Goal: Find specific page/section: Find specific page/section

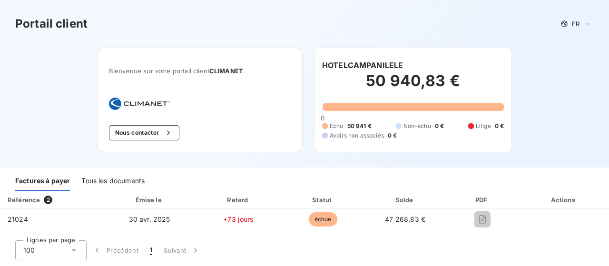
click at [269, 169] on div "Factures à payer Tous les documents" at bounding box center [304, 179] width 609 height 24
click at [119, 181] on div "Tous les documents" at bounding box center [112, 181] width 63 height 20
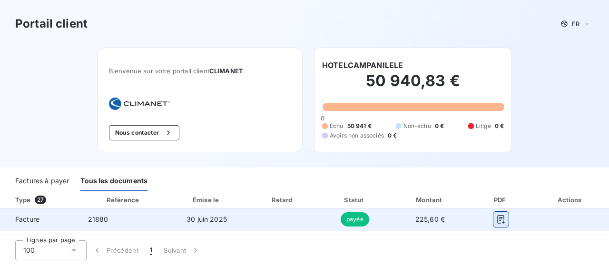
click at [496, 219] on icon "button" at bounding box center [501, 220] width 10 height 10
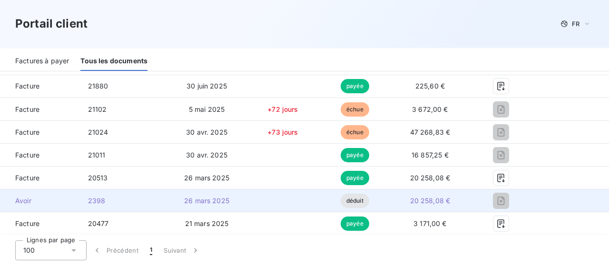
scroll to position [143, 0]
